Goal: Check status

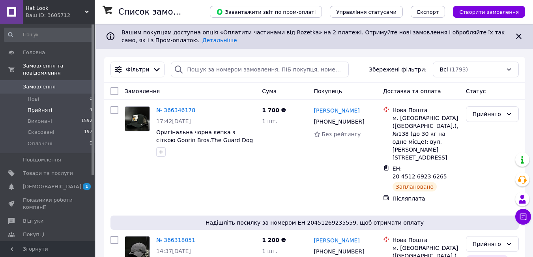
click at [47, 107] on span "Прийняті" at bounding box center [40, 110] width 24 height 7
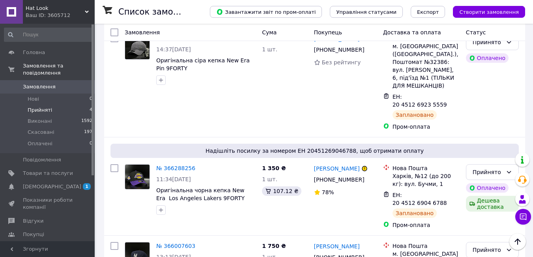
scroll to position [268, 0]
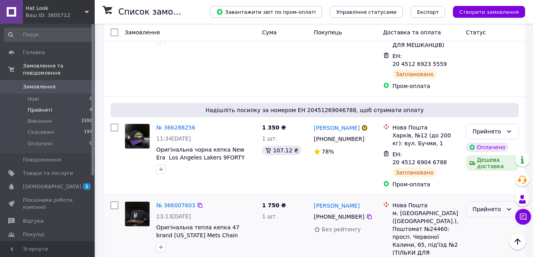
click at [496, 205] on div "Прийнято" at bounding box center [488, 209] width 30 height 9
click at [479, 180] on li "Виконано" at bounding box center [493, 179] width 52 height 14
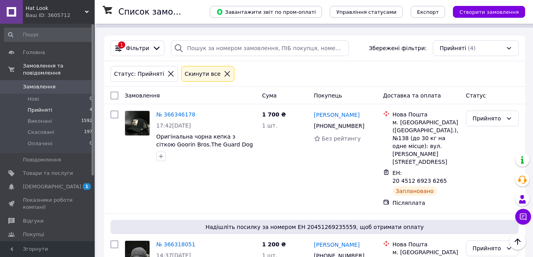
scroll to position [0, 0]
